Goal: Find specific page/section: Find specific page/section

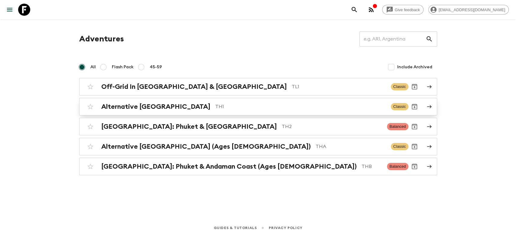
click at [151, 109] on h2 "Alternative [GEOGRAPHIC_DATA]" at bounding box center [155, 107] width 109 height 8
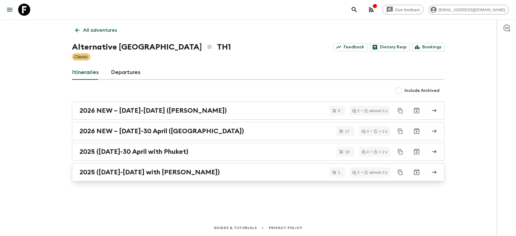
click at [128, 171] on h2 "2025 ([DATE]-[DATE] with [PERSON_NAME])" at bounding box center [149, 172] width 140 height 8
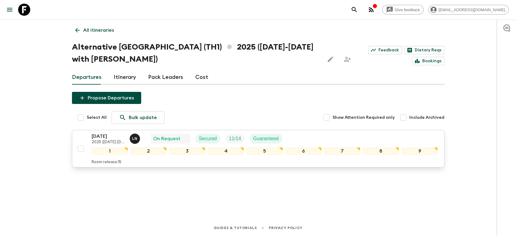
click at [317, 137] on div "[DATE] 2025 ([DATE]-[DATE] with Koh Samui) L N On Request Secured 11 / 14 Guara…" at bounding box center [265, 139] width 346 height 12
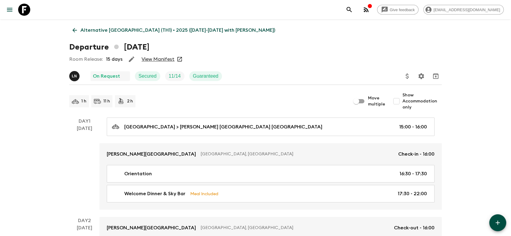
click at [157, 57] on link "View Manifest" at bounding box center [157, 59] width 33 height 6
